Goal: Navigation & Orientation: Find specific page/section

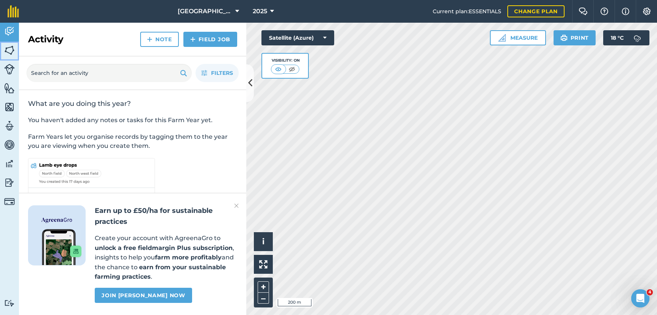
click at [8, 52] on img at bounding box center [9, 50] width 11 height 11
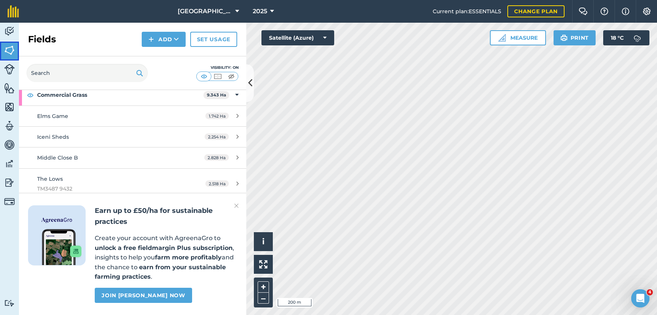
scroll to position [525, 0]
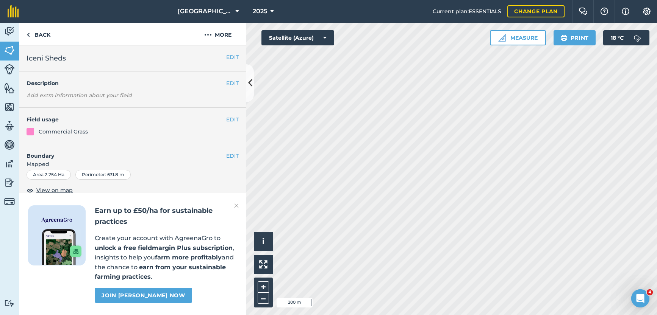
click at [236, 206] on img at bounding box center [236, 205] width 5 height 9
